Goal: Task Accomplishment & Management: Complete application form

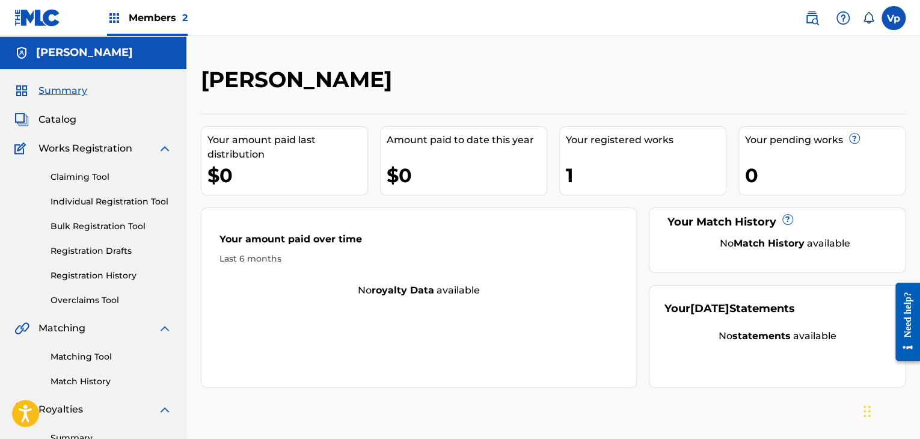
click at [87, 272] on link "Registration History" at bounding box center [111, 275] width 121 height 13
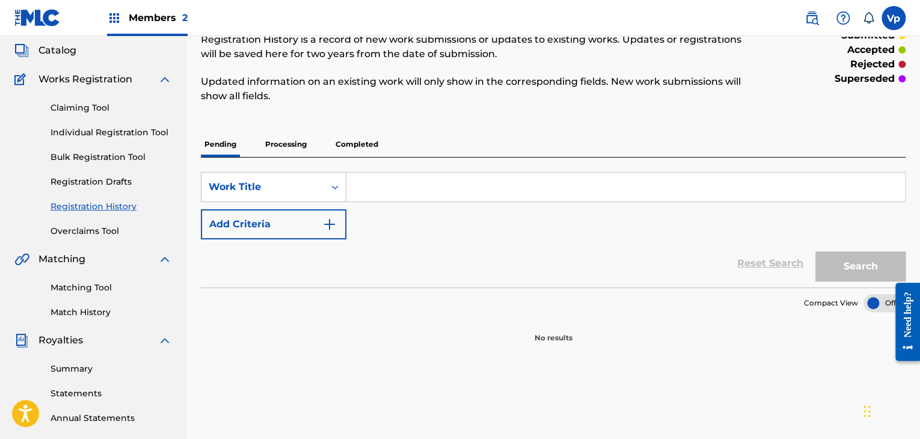
scroll to position [120, 0]
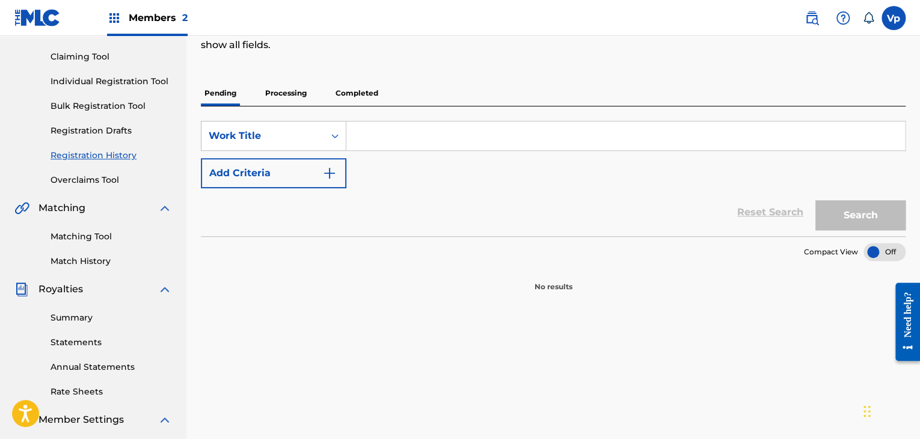
click at [276, 80] on div "Registration History Registration History is a record of new work submissions o…" at bounding box center [553, 119] width 705 height 346
click at [280, 90] on p "Processing" at bounding box center [286, 93] width 49 height 25
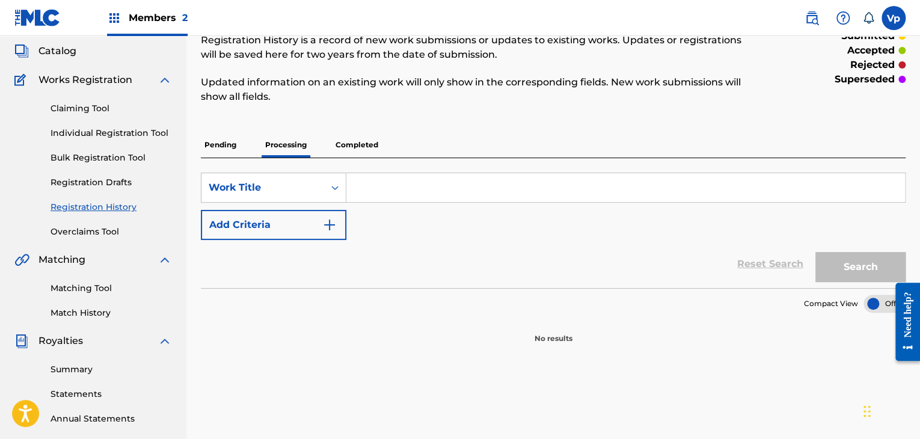
scroll to position [120, 0]
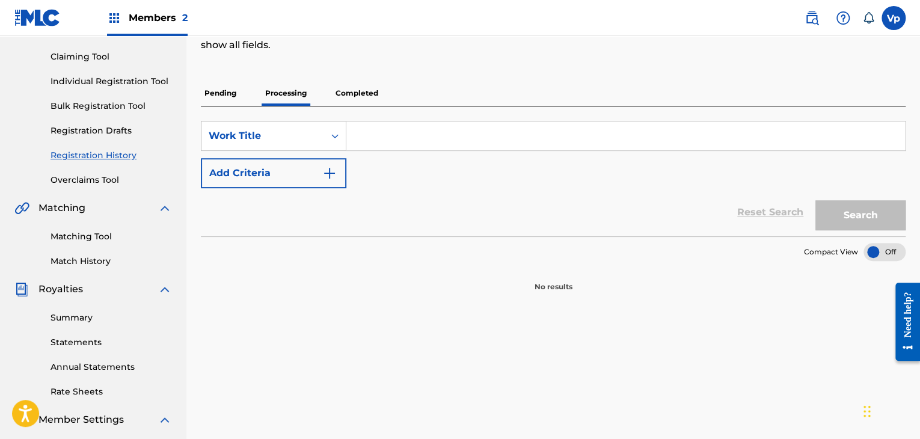
click at [342, 91] on p "Completed" at bounding box center [357, 93] width 50 height 25
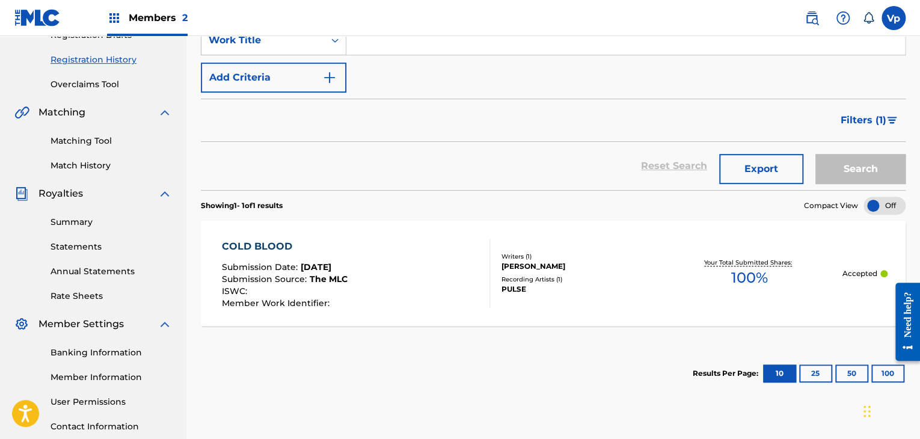
scroll to position [60, 0]
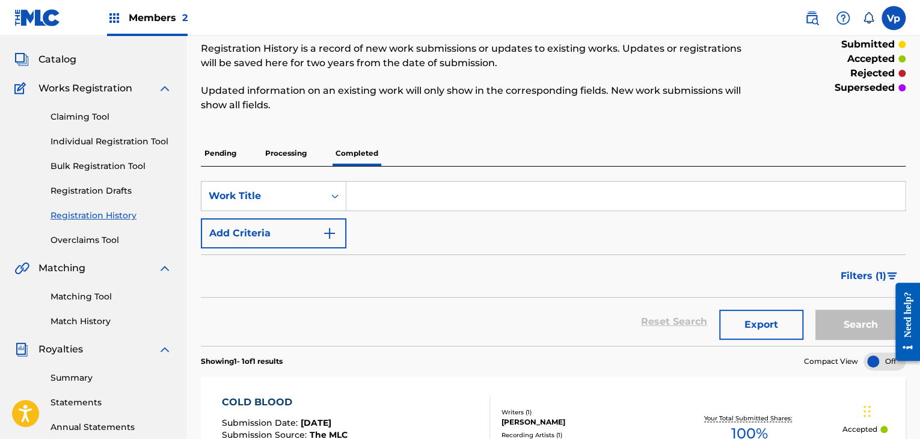
click at [84, 137] on link "Individual Registration Tool" at bounding box center [111, 141] width 121 height 13
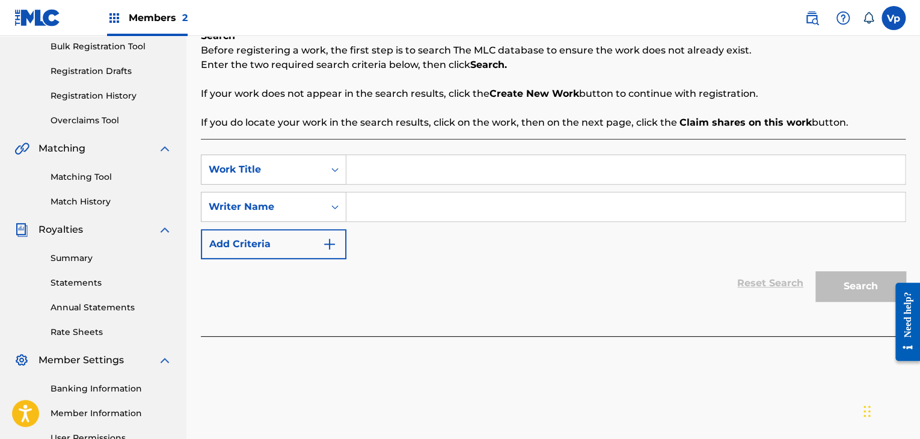
scroll to position [180, 0]
click at [438, 148] on div "SearchWithCriteria5ff0b2ce-0b13-4eba-bc3a-5a37beefeb83 Work Title SearchWithCri…" at bounding box center [553, 236] width 705 height 197
click at [437, 155] on input "Search Form" at bounding box center [625, 169] width 559 height 29
paste input "K Like a Russian"
type input "K Like a Russian"
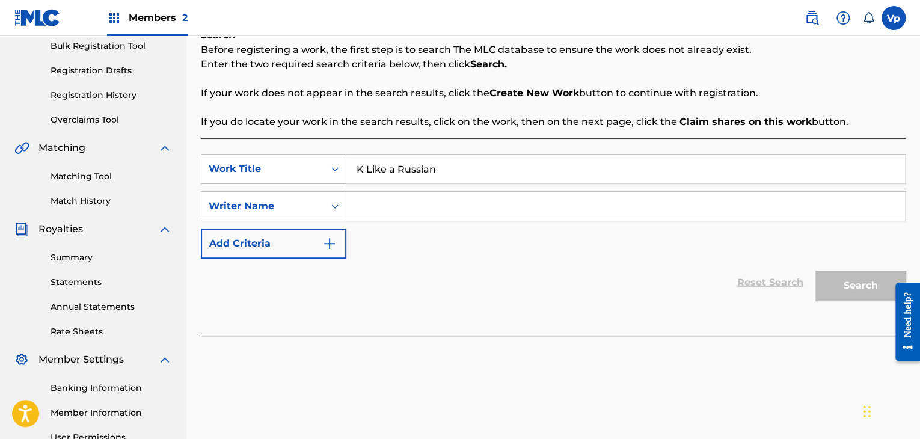
click at [462, 191] on div "Search Form" at bounding box center [625, 206] width 559 height 30
click at [504, 204] on input "Search Form" at bounding box center [625, 206] width 559 height 29
paste input "[PERSON_NAME]"
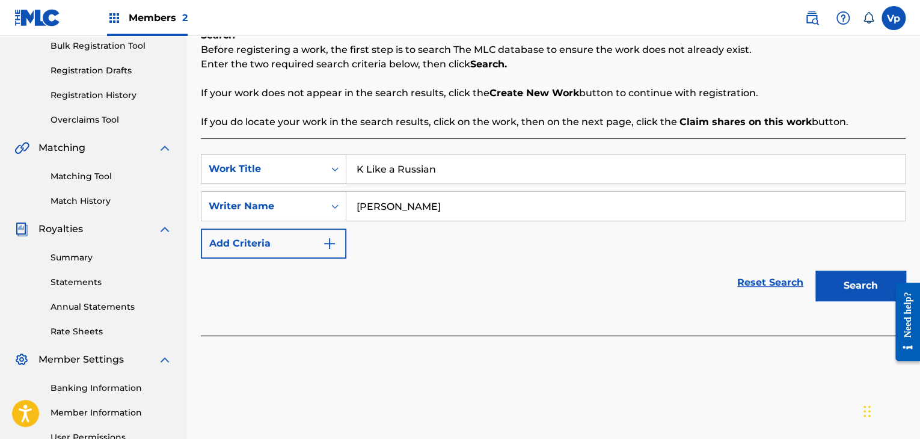
type input "[PERSON_NAME]"
click at [859, 290] on button "Search" at bounding box center [860, 286] width 90 height 30
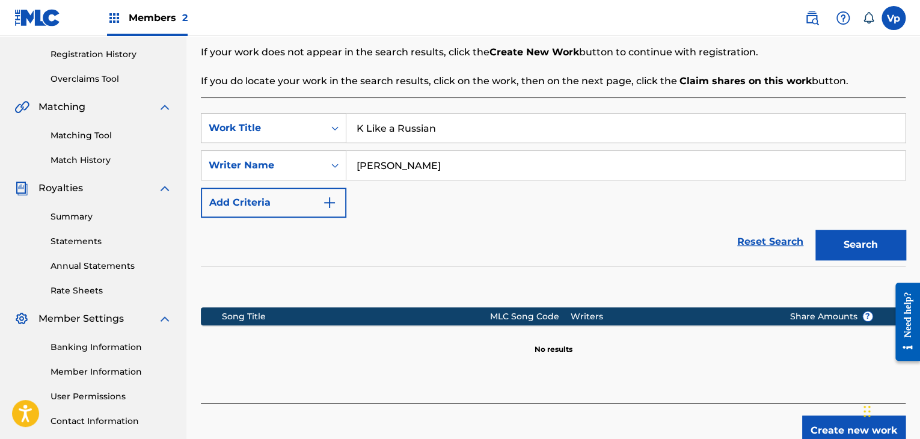
scroll to position [301, 0]
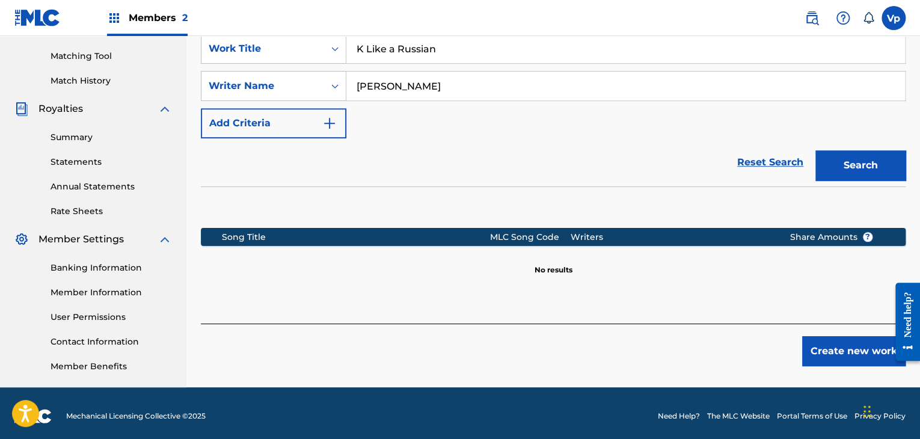
click at [851, 359] on button "Create new work" at bounding box center [853, 351] width 103 height 30
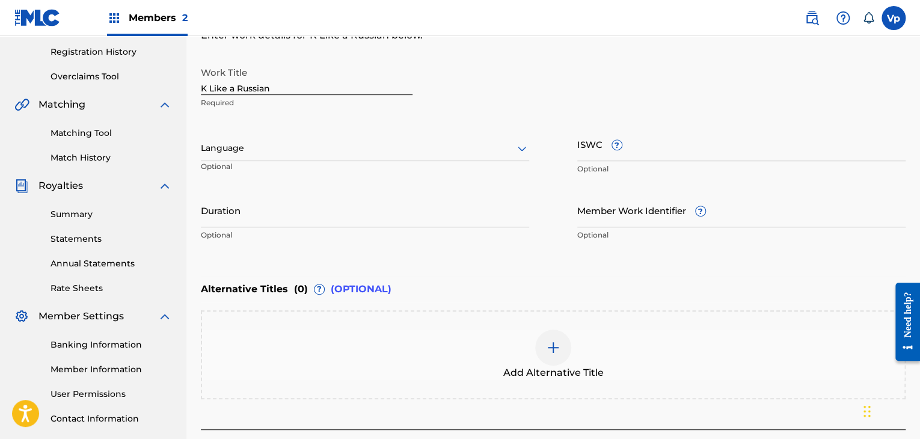
scroll to position [120, 0]
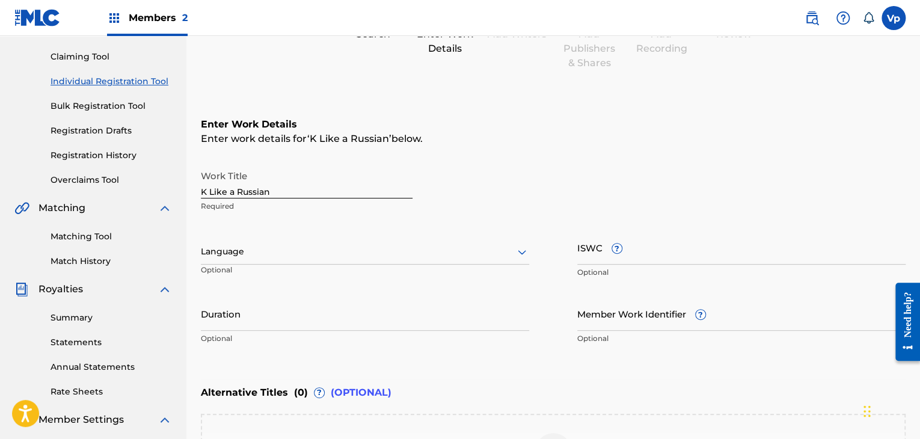
click at [274, 322] on input "Duration" at bounding box center [365, 313] width 328 height 34
paste input "04:13"
type input "04:13"
click at [274, 322] on input "04:13" at bounding box center [365, 313] width 328 height 34
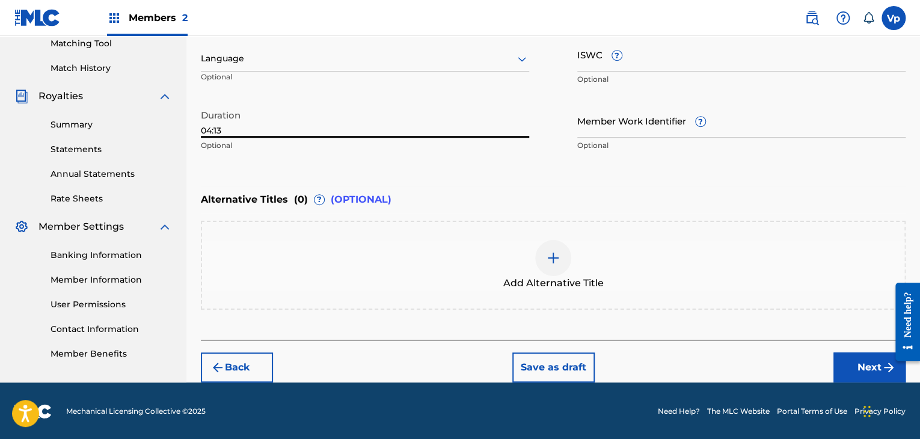
click at [842, 371] on button "Next" at bounding box center [869, 367] width 72 height 30
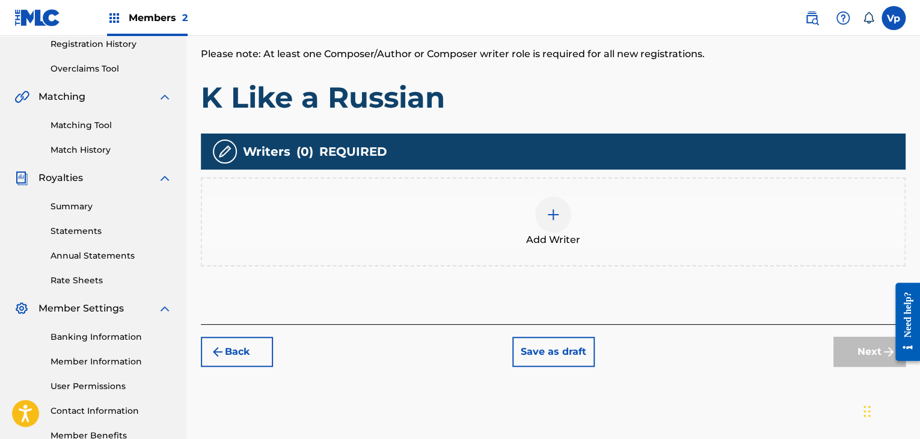
scroll to position [235, 0]
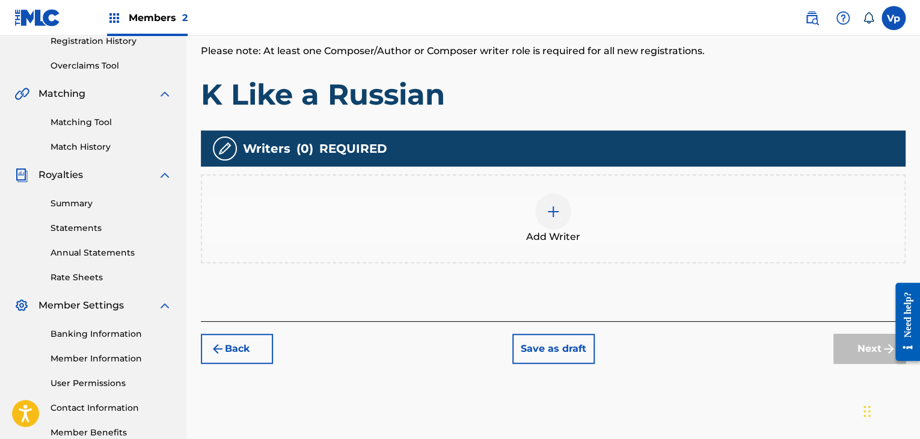
click at [505, 249] on div "Add Writer" at bounding box center [553, 218] width 705 height 89
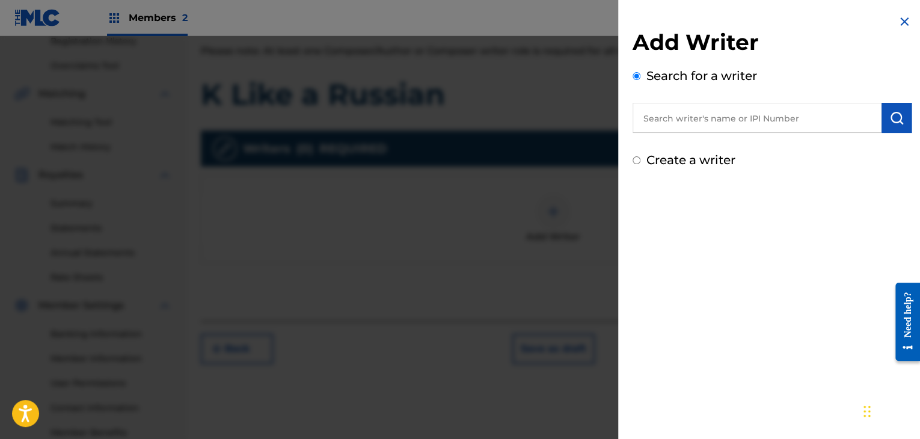
click at [752, 111] on input "text" at bounding box center [757, 118] width 249 height 30
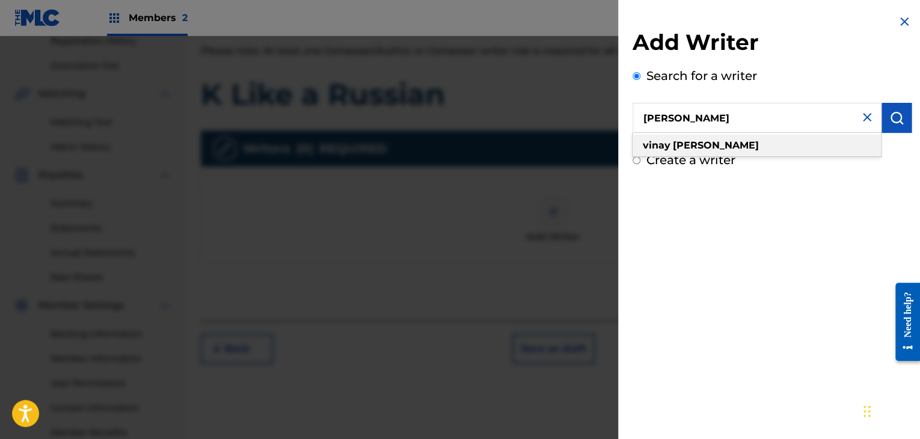
click at [697, 142] on strong "[PERSON_NAME]" at bounding box center [716, 145] width 86 height 11
type input "[PERSON_NAME]"
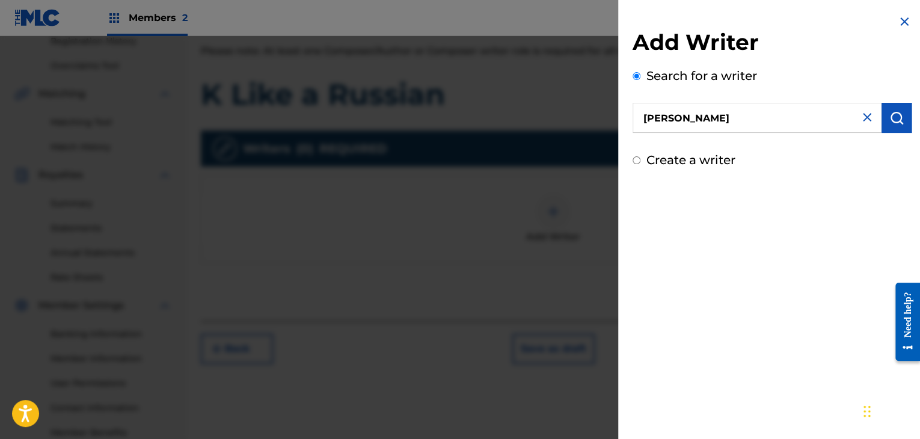
click at [892, 117] on img "submit" at bounding box center [896, 118] width 14 height 14
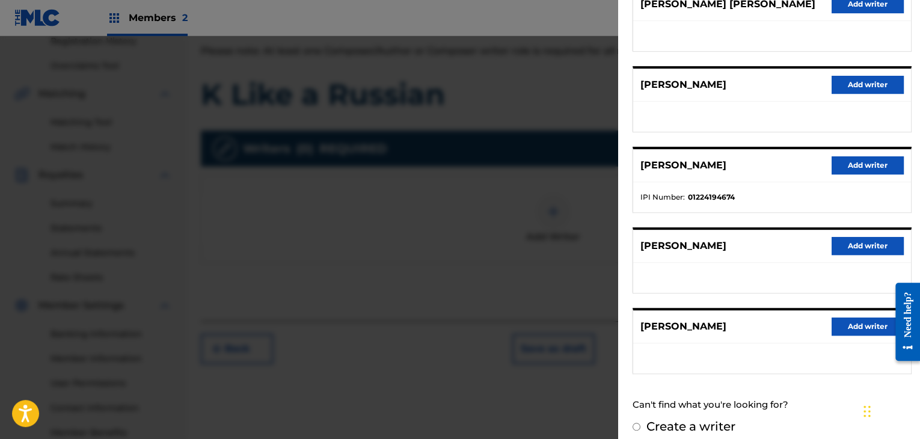
scroll to position [180, 0]
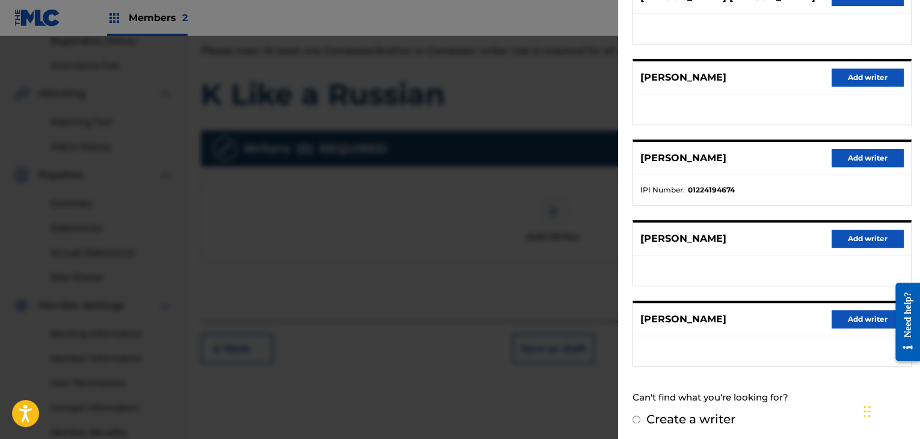
click at [850, 314] on button "Add writer" at bounding box center [868, 319] width 72 height 18
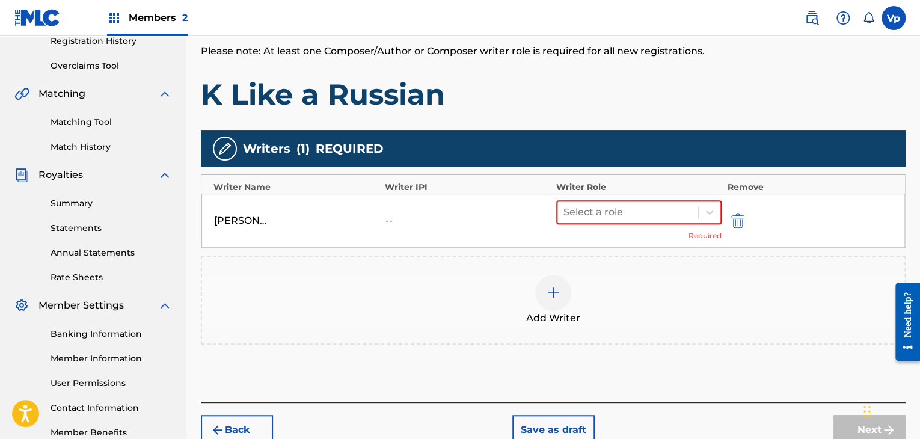
click at [649, 194] on div "[PERSON_NAME] -- Select a role Required" at bounding box center [553, 221] width 704 height 54
click at [636, 206] on div at bounding box center [627, 212] width 129 height 17
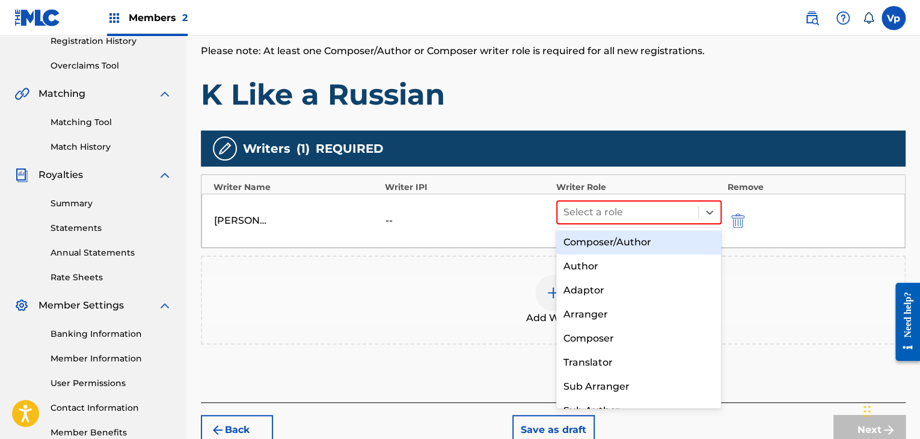
click at [613, 242] on div "Composer/Author" at bounding box center [638, 242] width 165 height 24
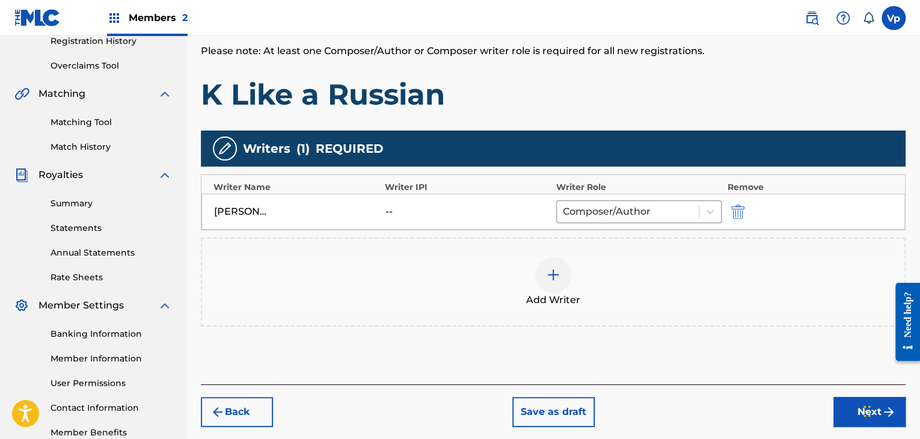
click at [836, 419] on button "Next" at bounding box center [869, 412] width 72 height 30
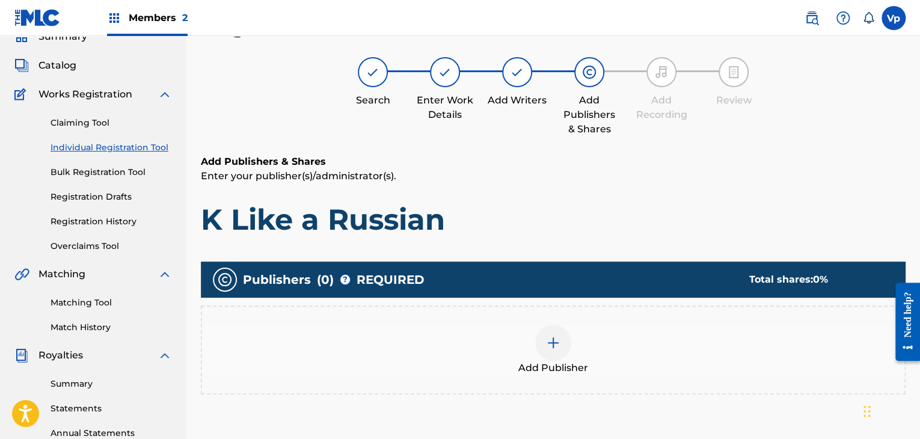
scroll to position [174, 0]
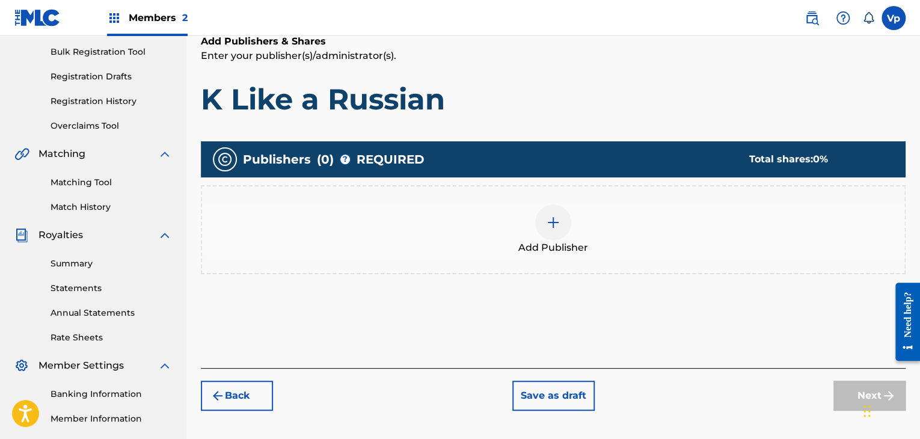
click at [518, 197] on div "Add Publisher" at bounding box center [553, 229] width 705 height 89
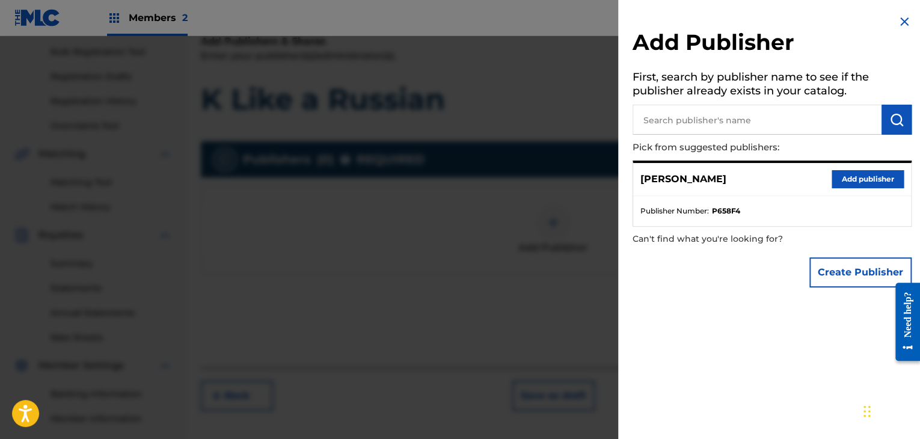
click at [880, 183] on button "Add publisher" at bounding box center [868, 179] width 72 height 18
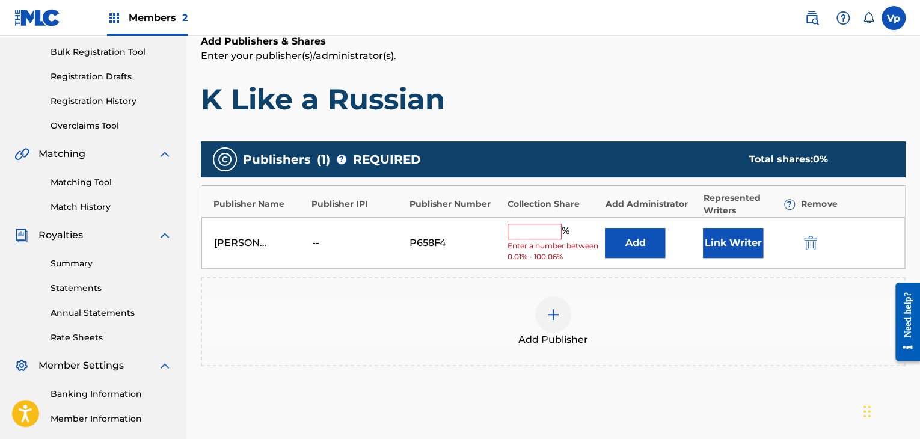
click at [539, 236] on input "text" at bounding box center [535, 232] width 54 height 16
type input "100"
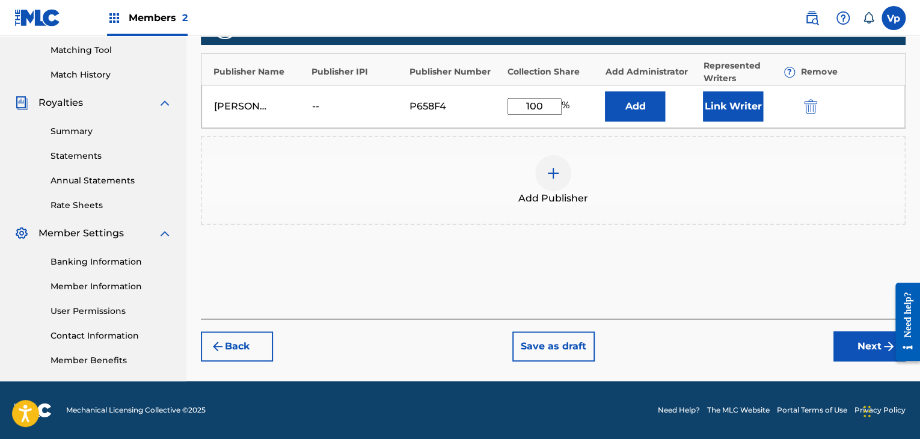
click at [844, 340] on button "Next" at bounding box center [869, 346] width 72 height 30
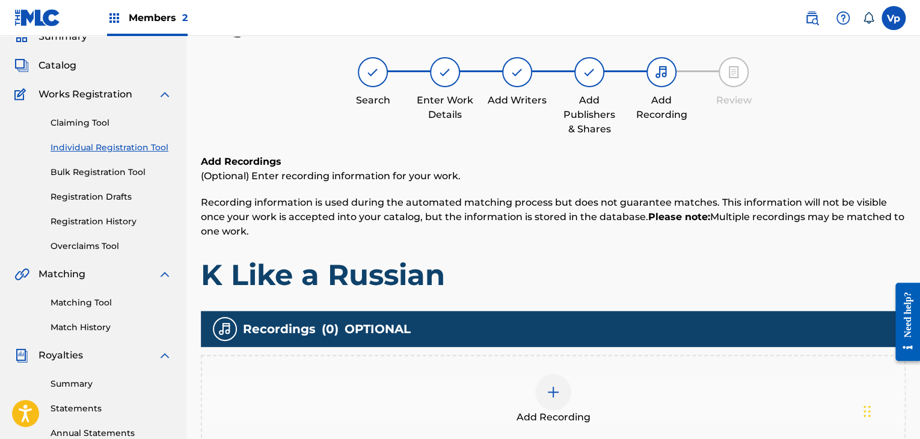
scroll to position [114, 0]
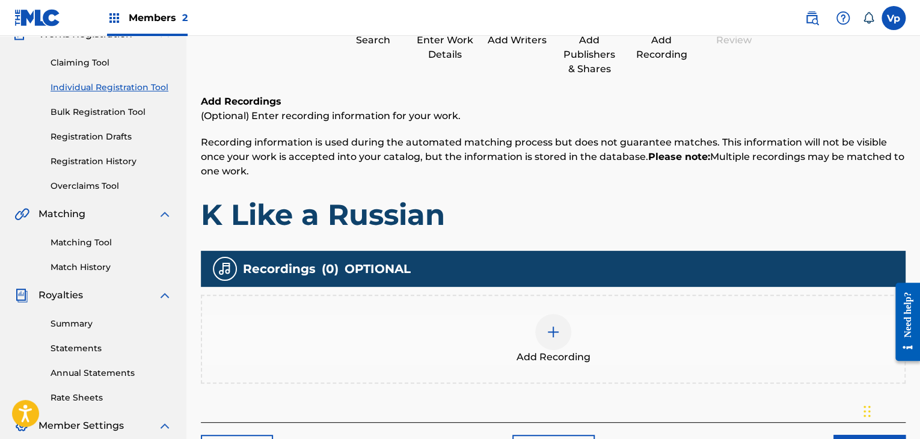
click at [588, 333] on div "Add Recording" at bounding box center [553, 339] width 702 height 51
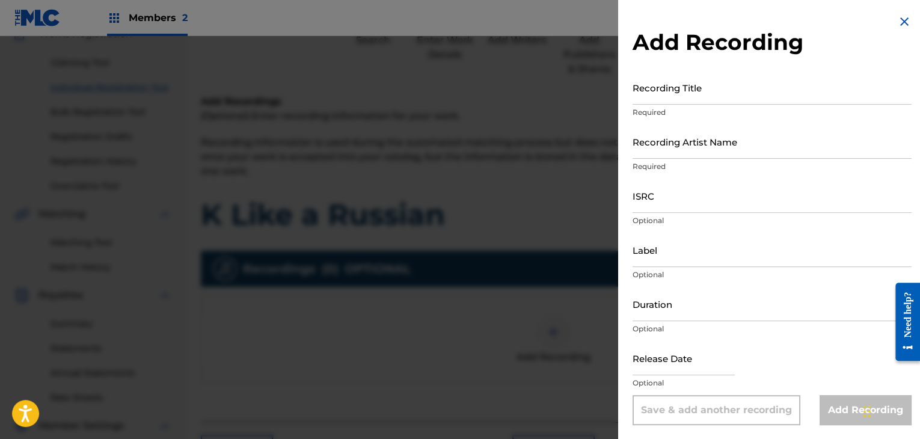
click at [667, 87] on input "Recording Title" at bounding box center [772, 87] width 279 height 34
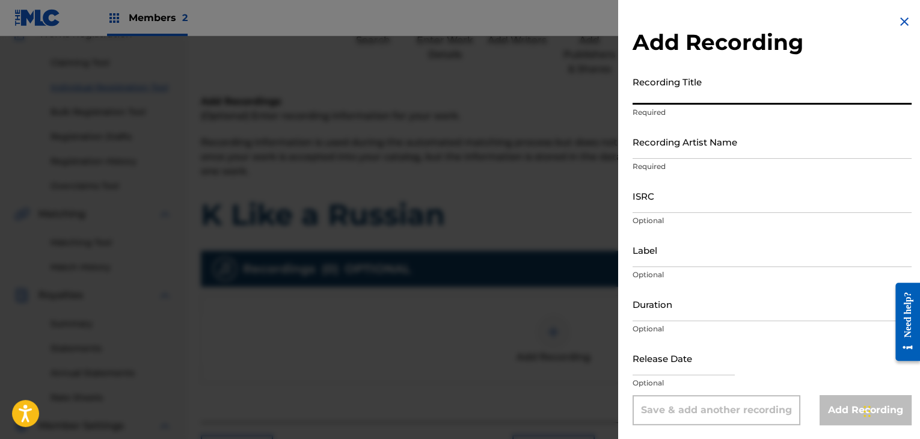
paste input "04:13"
type input "04:13"
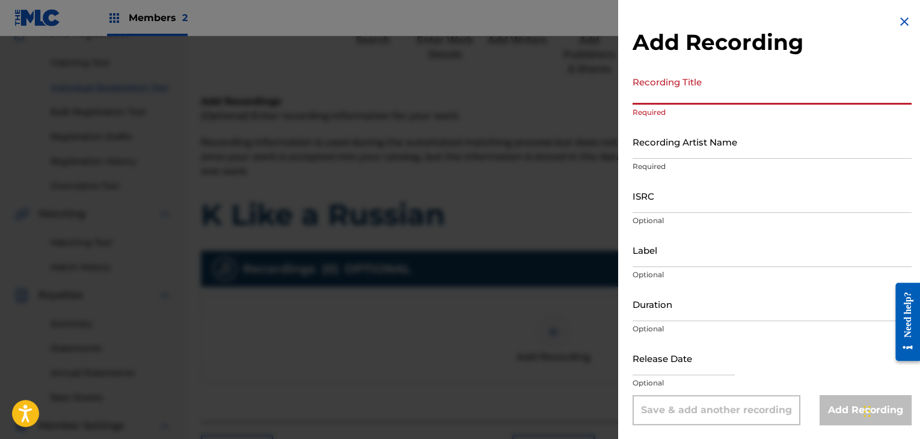
click at [661, 304] on input "Duration" at bounding box center [772, 304] width 279 height 34
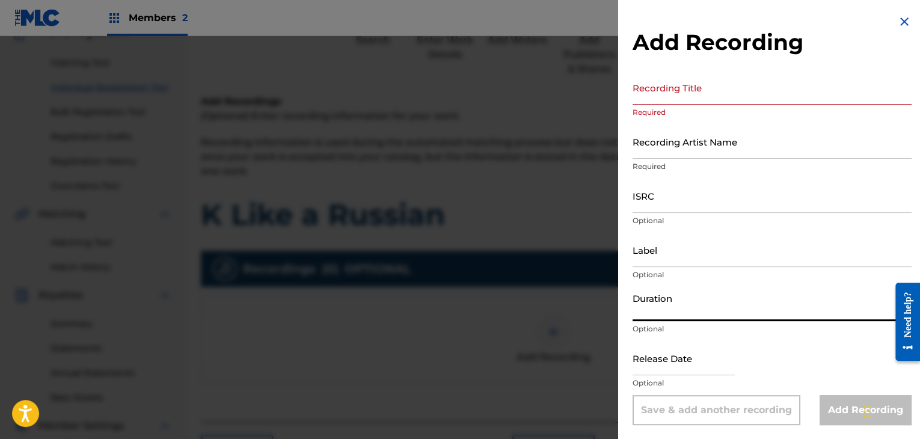
paste input "04:13"
type input "04:13"
click at [678, 200] on input "ISRC" at bounding box center [772, 196] width 279 height 34
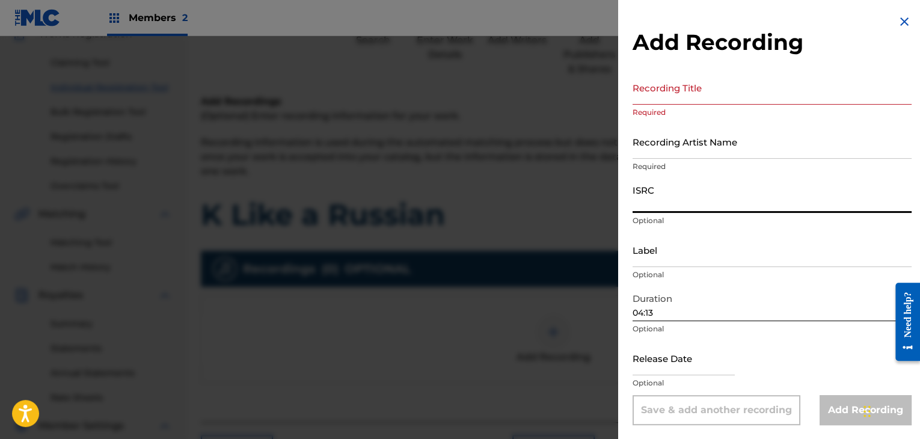
click at [688, 94] on input "Recording Title" at bounding box center [772, 87] width 279 height 34
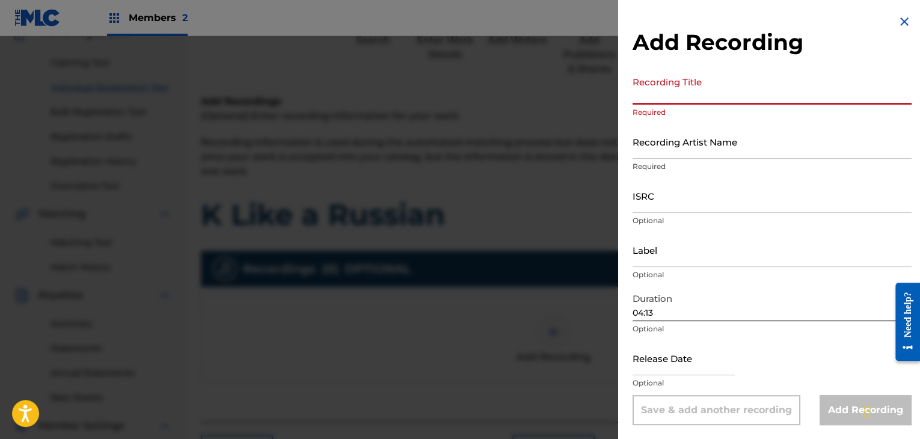
paste input "K Like a Russian"
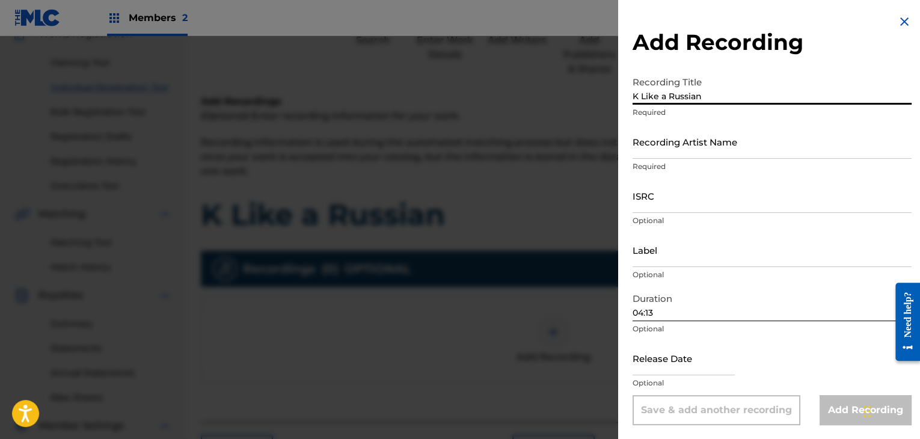
type input "K Like a Russian"
click at [674, 149] on input "Recording Artist Name" at bounding box center [772, 141] width 279 height 34
paste input "rufflws"
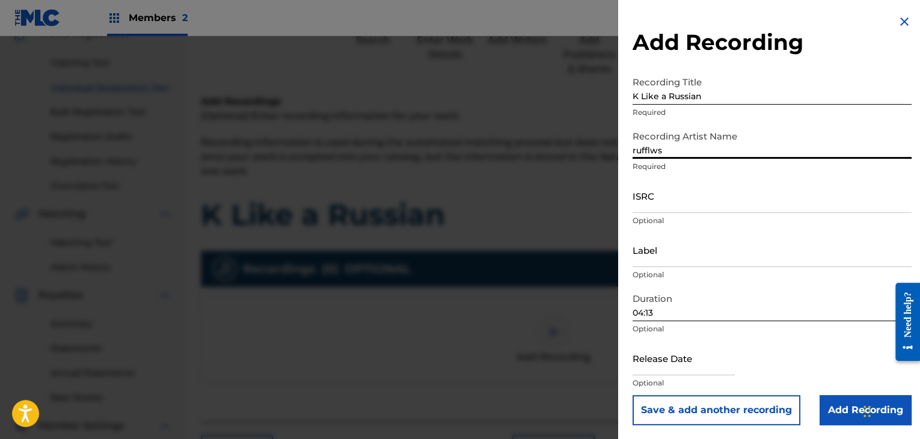
type input "rufflws"
click at [640, 219] on p "Optional" at bounding box center [772, 220] width 279 height 11
click at [660, 192] on input "ISRC" at bounding box center [772, 196] width 279 height 34
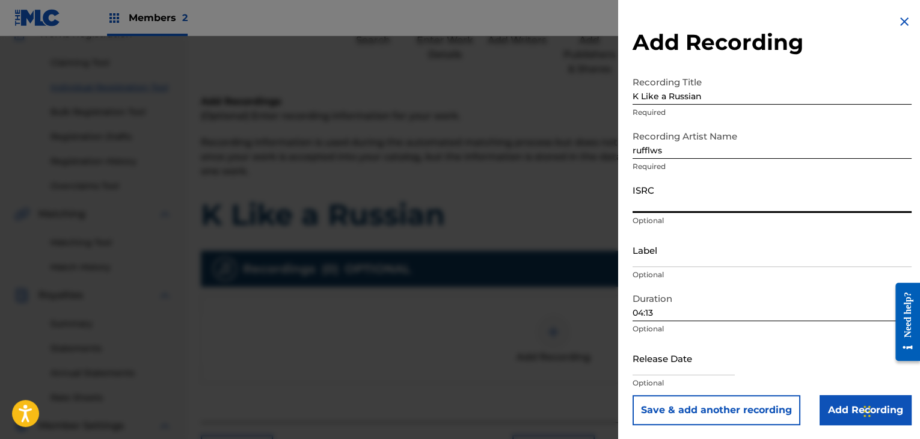
paste input "ING212338044"
drag, startPoint x: 666, startPoint y: 203, endPoint x: 666, endPoint y: 260, distance: 57.7
click at [666, 248] on form "Recording Title K Like a Russian Required Recording Artist Name rufflws Require…" at bounding box center [772, 247] width 279 height 355
type input "ING212338044"
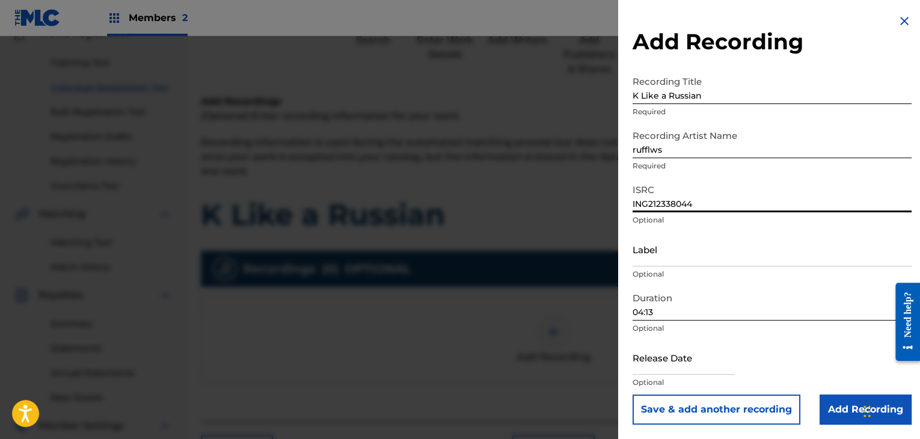
click at [674, 351] on input "text" at bounding box center [684, 357] width 102 height 34
select select "7"
select select "2025"
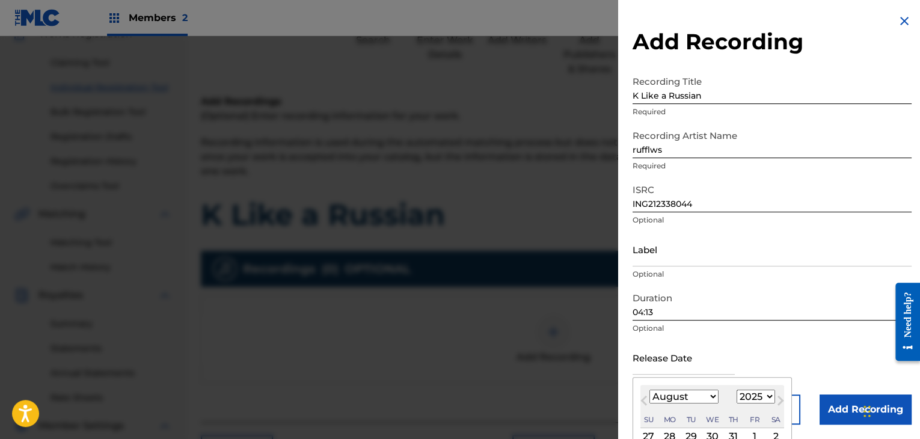
click at [702, 391] on select "January February March April May June July August September October November De…" at bounding box center [683, 397] width 69 height 14
click at [681, 399] on select "January February March April May June July August September October November De…" at bounding box center [683, 397] width 69 height 14
select select "6"
click at [649, 390] on select "January February March April May June July August September October November De…" at bounding box center [683, 397] width 69 height 14
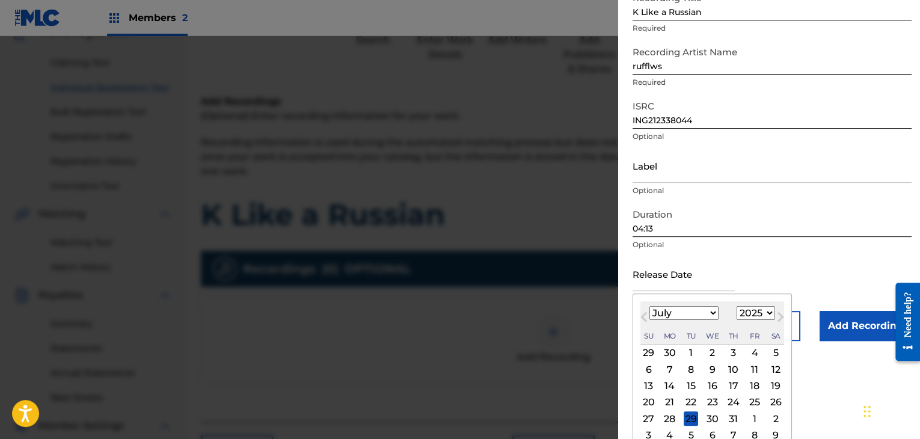
scroll to position [96, 0]
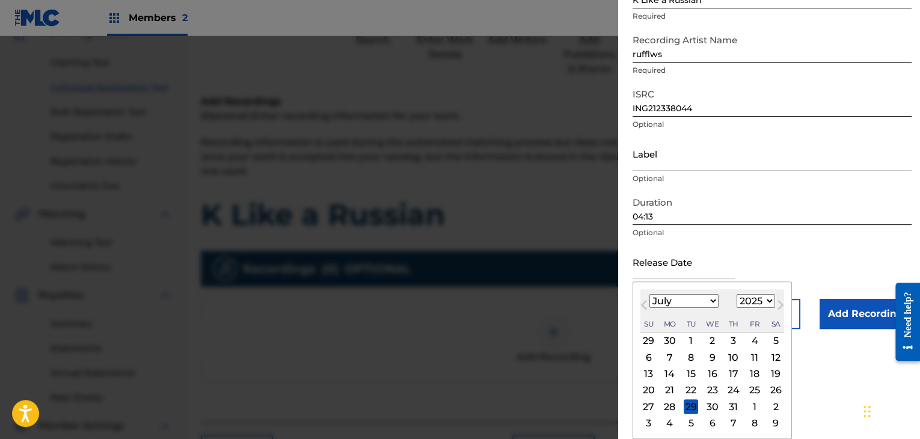
click at [765, 300] on select "1900 1901 1902 1903 1904 1905 1906 1907 1908 1909 1910 1911 1912 1913 1914 1915…" at bounding box center [756, 301] width 38 height 14
select select "2024"
click at [737, 294] on select "1900 1901 1902 1903 1904 1905 1906 1907 1908 1909 1910 1911 1912 1913 1914 1915…" at bounding box center [756, 301] width 38 height 14
click at [689, 403] on div "30" at bounding box center [691, 406] width 14 height 14
type input "[DATE]"
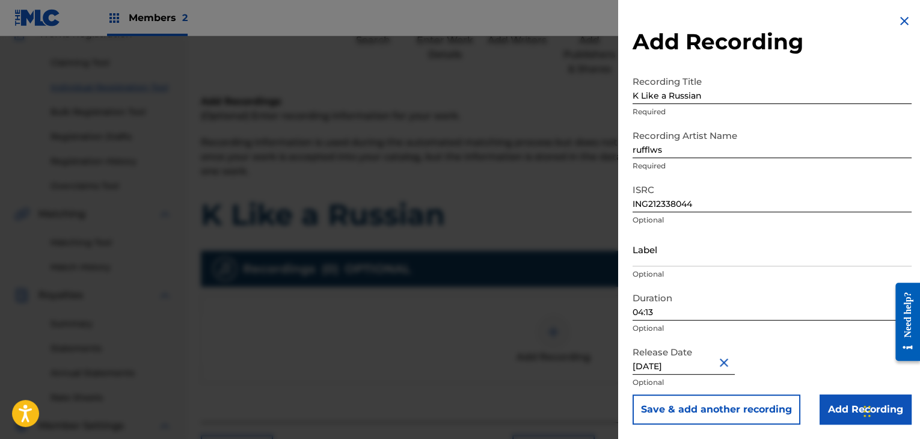
scroll to position [1, 0]
click at [823, 408] on input "Add Recording" at bounding box center [866, 409] width 92 height 30
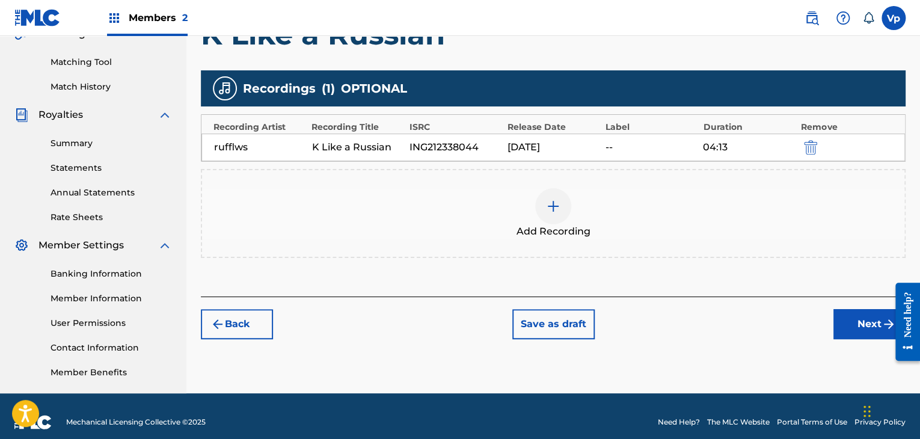
click at [862, 323] on button "Next" at bounding box center [869, 324] width 72 height 30
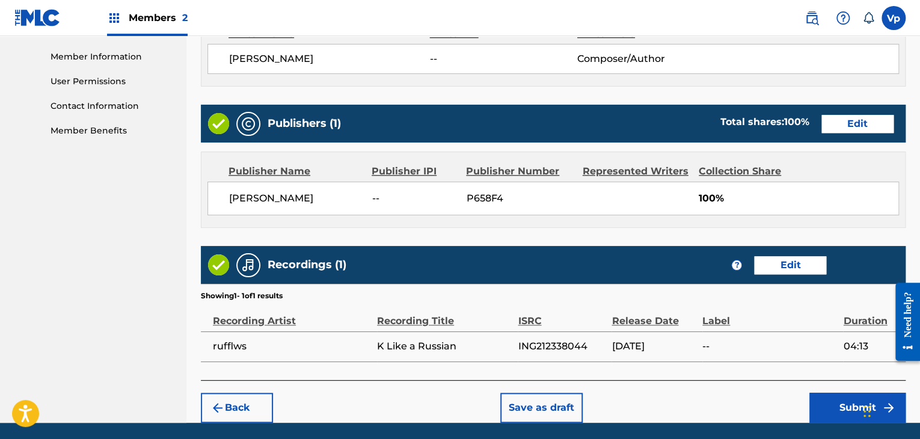
scroll to position [577, 0]
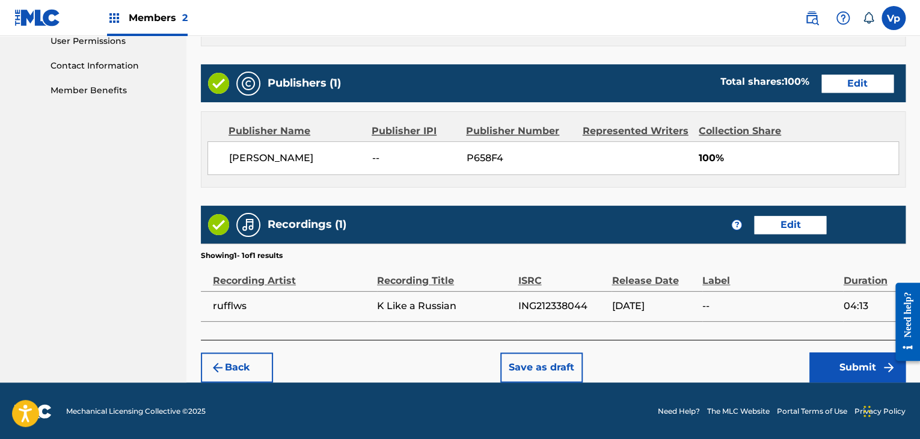
click at [836, 368] on button "Submit" at bounding box center [857, 367] width 96 height 30
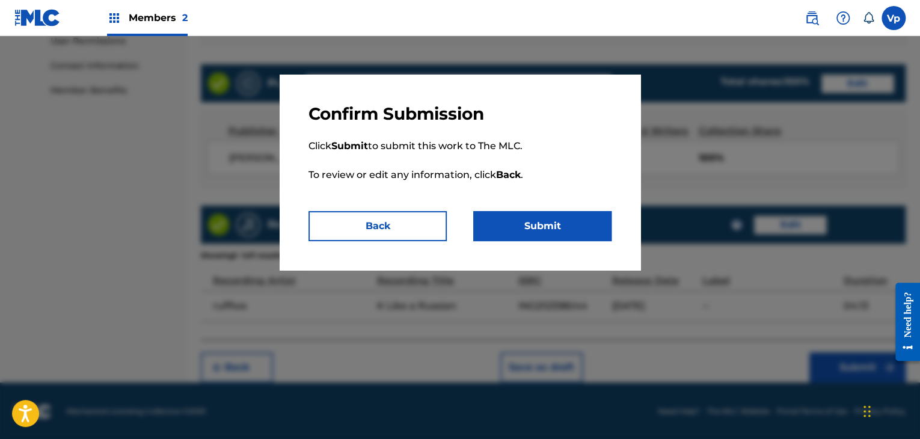
click at [549, 226] on button "Submit" at bounding box center [542, 226] width 138 height 30
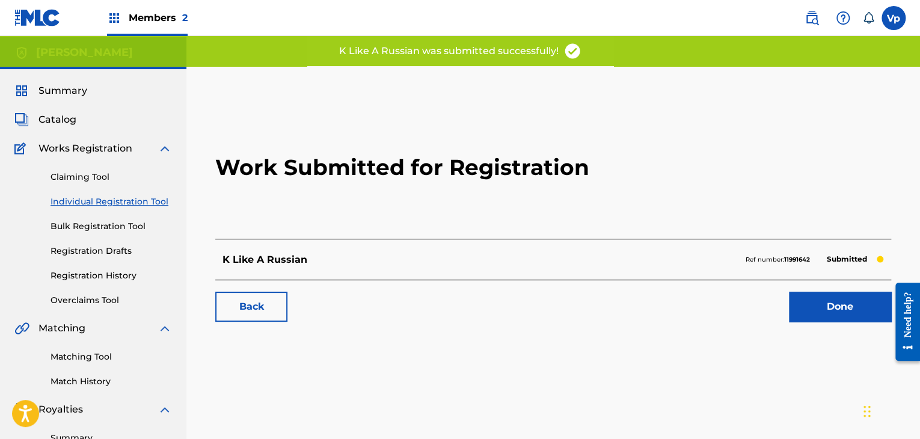
click at [830, 306] on link "Done" at bounding box center [840, 307] width 102 height 30
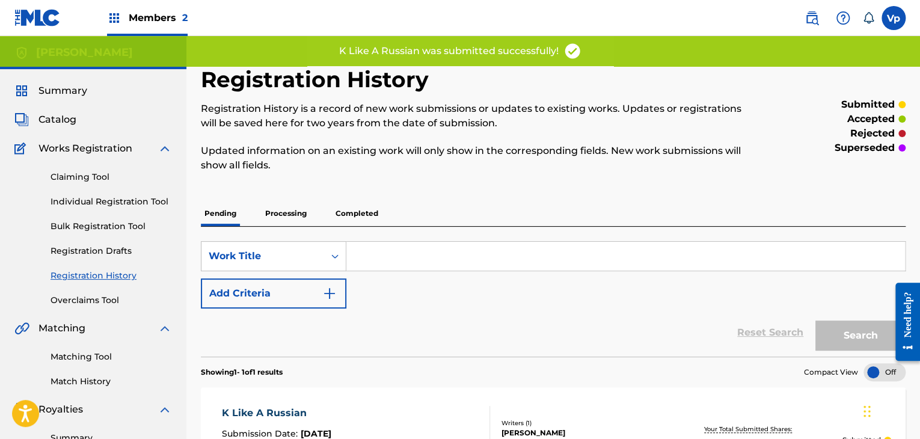
click at [151, 16] on span "Members 2" at bounding box center [158, 18] width 59 height 14
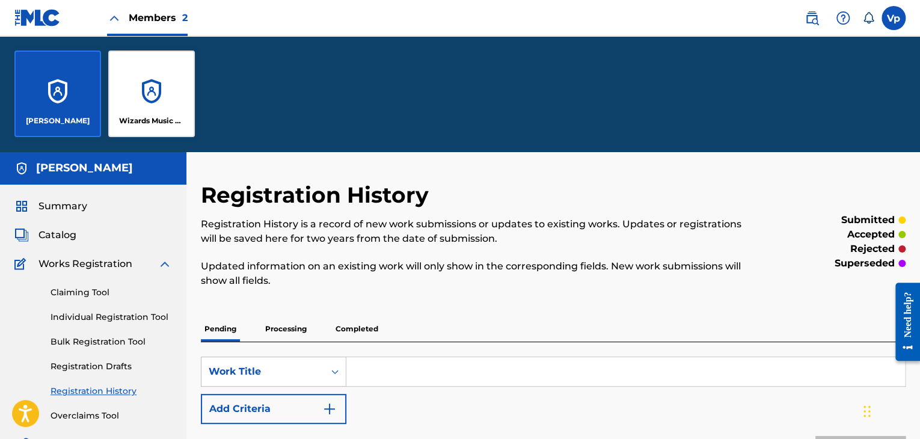
click at [137, 97] on div "Wizards Music Group" at bounding box center [151, 94] width 87 height 87
